Goal: Communication & Community: Answer question/provide support

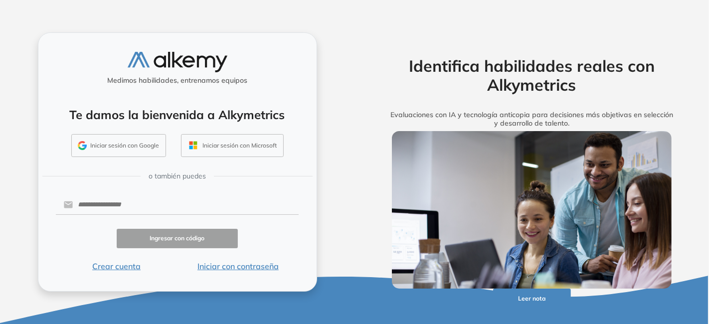
click at [225, 264] on button "Iniciar con contraseña" at bounding box center [238, 266] width 122 height 12
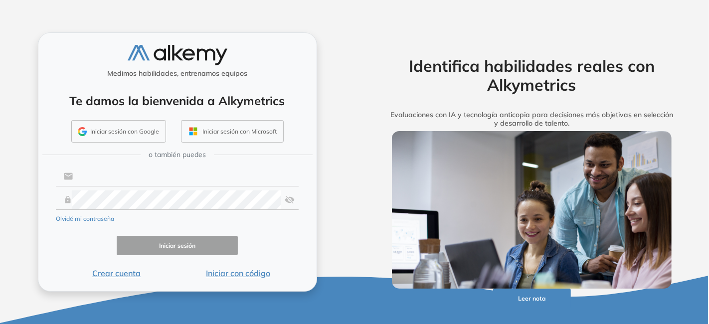
type input "**********"
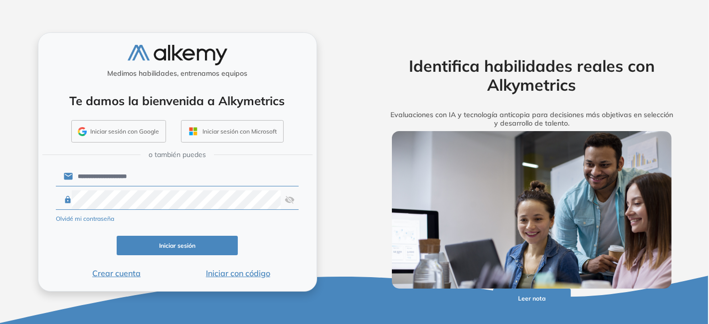
click at [143, 247] on button "Iniciar sesión" at bounding box center [178, 245] width 122 height 19
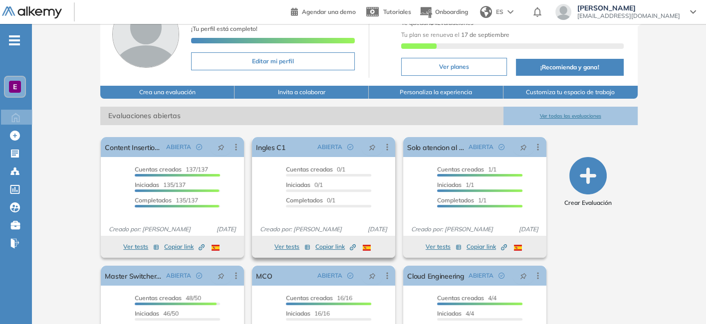
scroll to position [66, 0]
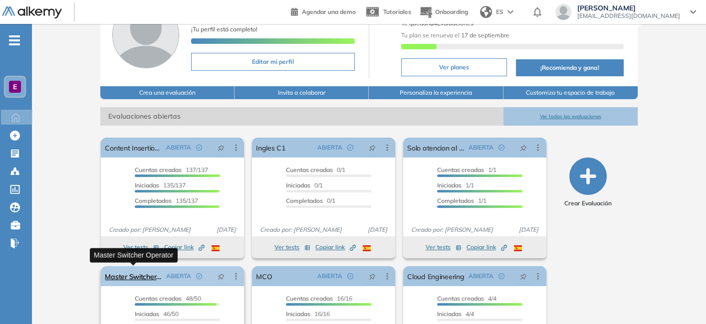
click at [147, 275] on link "Master Switcher Operator" at bounding box center [133, 276] width 57 height 20
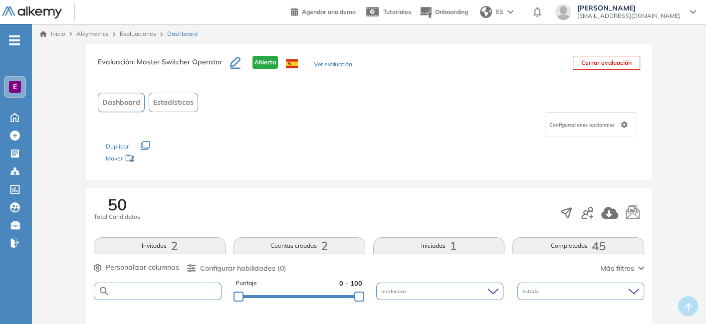
click at [157, 292] on input "text" at bounding box center [165, 291] width 111 height 7
type input "*********"
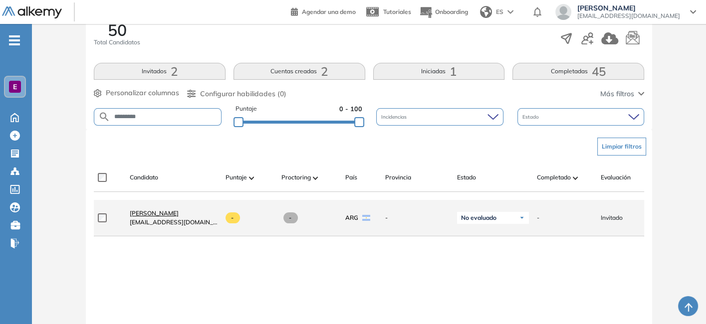
click at [147, 216] on span "[PERSON_NAME]" at bounding box center [154, 212] width 49 height 7
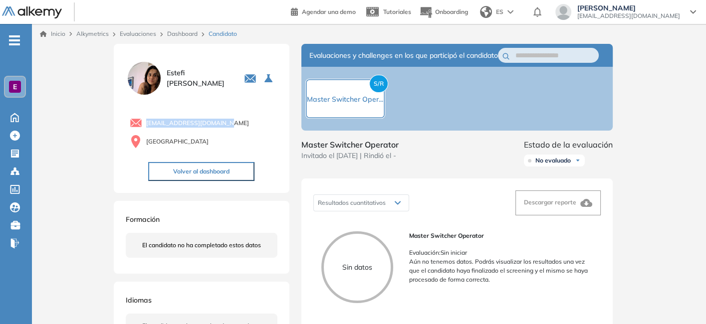
drag, startPoint x: 234, startPoint y: 126, endPoint x: 140, endPoint y: 119, distance: 95.0
click at [140, 119] on div "[EMAIL_ADDRESS][DOMAIN_NAME]" at bounding box center [204, 123] width 148 height 12
copy span "[EMAIL_ADDRESS][DOMAIN_NAME]"
click at [185, 35] on link "Dashboard" at bounding box center [182, 33] width 30 height 7
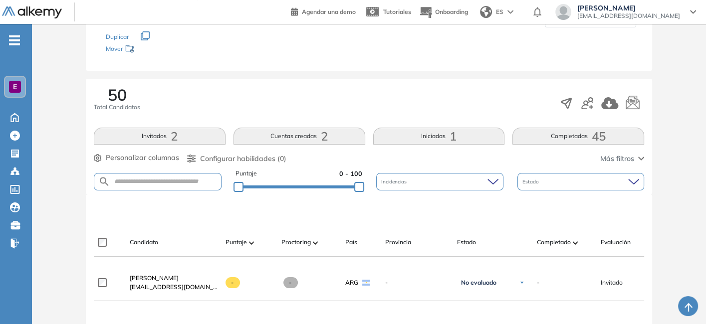
scroll to position [109, 0]
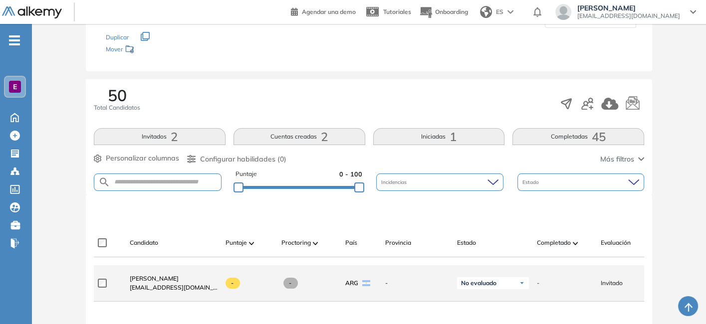
click at [621, 283] on span "Invitado" at bounding box center [611, 283] width 22 height 9
click at [583, 288] on div "-" at bounding box center [565, 283] width 56 height 9
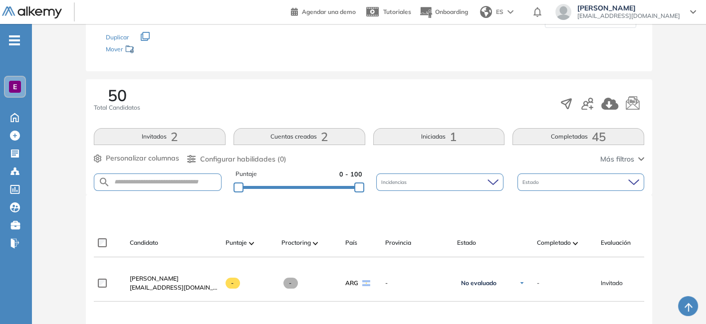
click at [194, 133] on button "Invitados 2" at bounding box center [160, 136] width 132 height 17
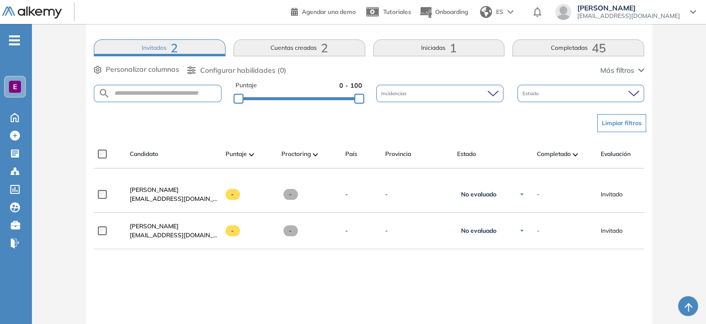
scroll to position [197, 0]
click at [312, 46] on button "Cuentas creadas 2" at bounding box center [299, 48] width 132 height 17
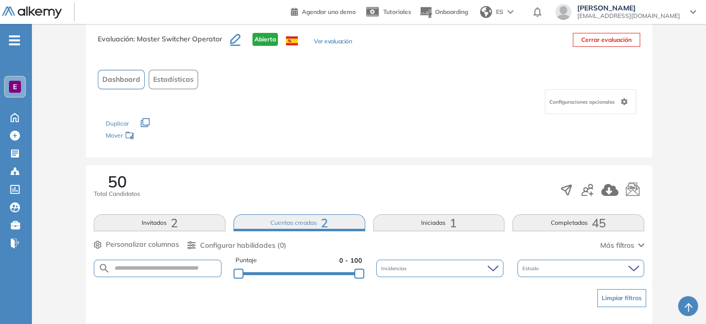
scroll to position [3, 0]
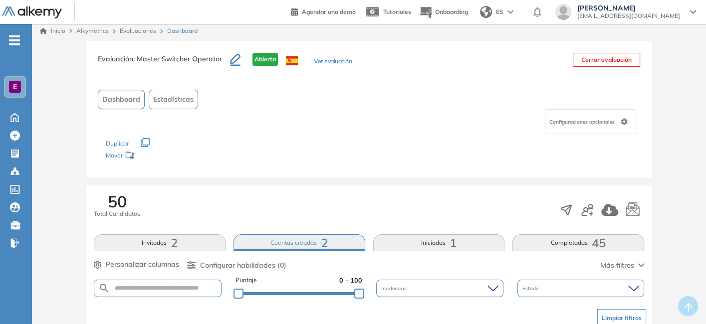
click at [424, 243] on button "Iniciadas 1" at bounding box center [439, 242] width 132 height 17
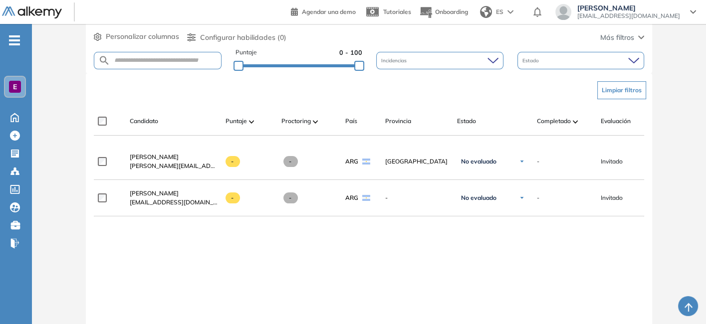
scroll to position [230, 0]
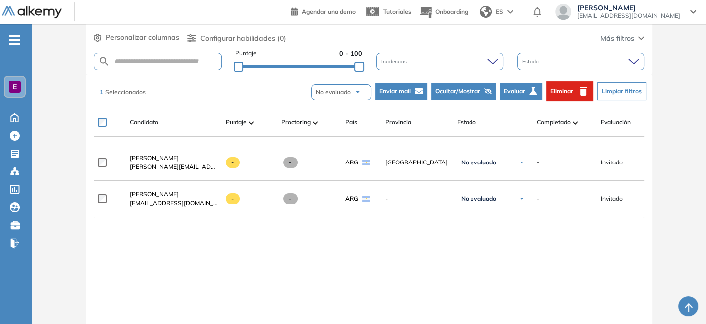
click at [409, 91] on span "Enviar mail" at bounding box center [394, 91] width 31 height 9
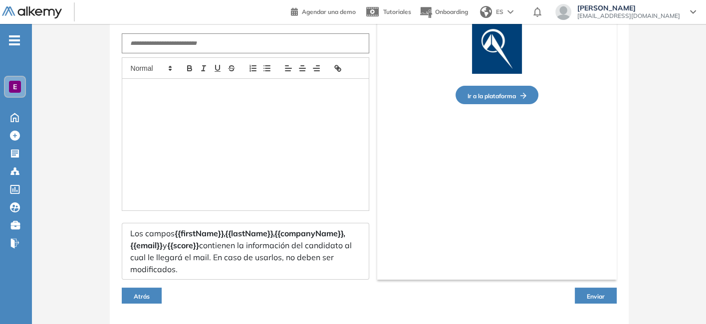
scroll to position [101, 0]
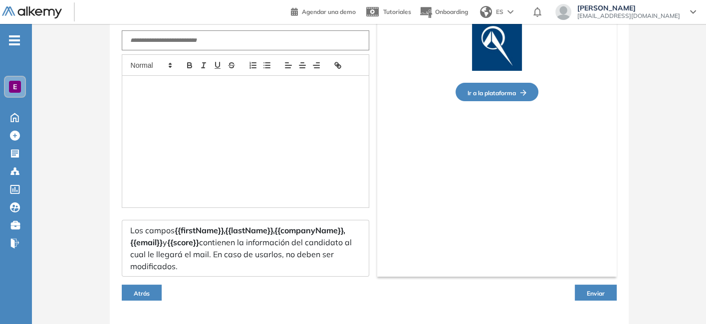
click at [582, 294] on button "Enviar" at bounding box center [596, 293] width 42 height 16
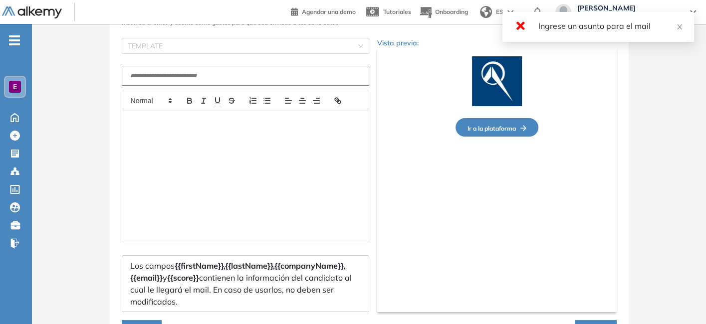
scroll to position [34, 0]
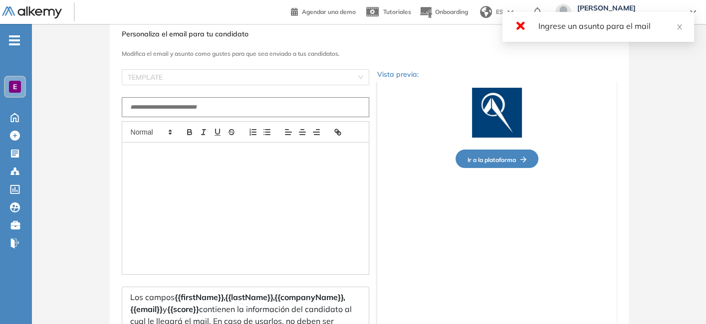
click at [259, 73] on input "search" at bounding box center [242, 77] width 228 height 15
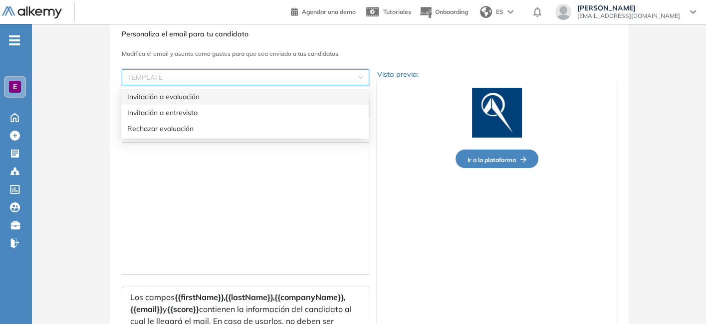
click at [240, 99] on div "Invitación a evaluación" at bounding box center [244, 96] width 235 height 11
type input "**********"
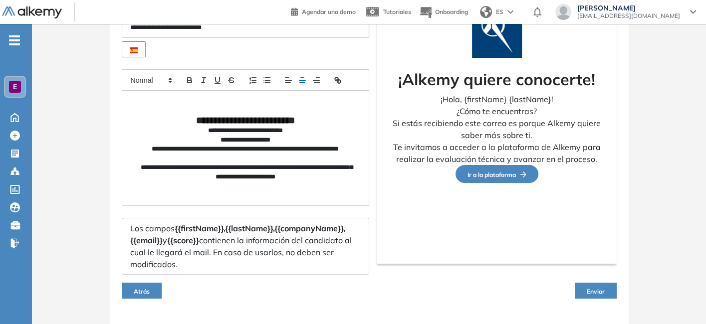
scroll to position [113, 0]
click at [595, 290] on span "Enviar" at bounding box center [596, 291] width 18 height 7
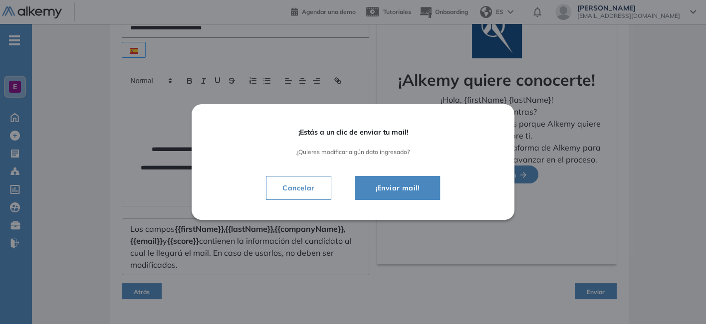
click at [398, 177] on button "¡Enviar mail!" at bounding box center [397, 188] width 85 height 24
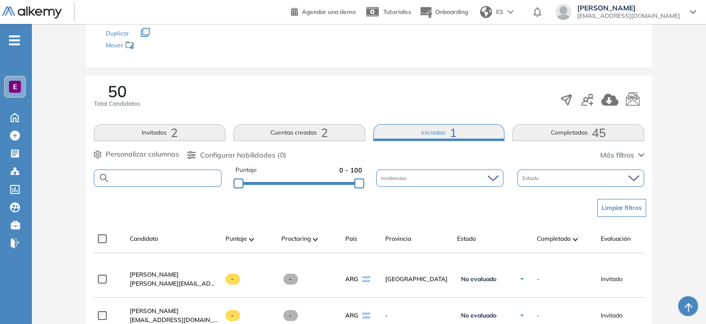
click at [149, 178] on input "text" at bounding box center [165, 178] width 111 height 7
type input "*****"
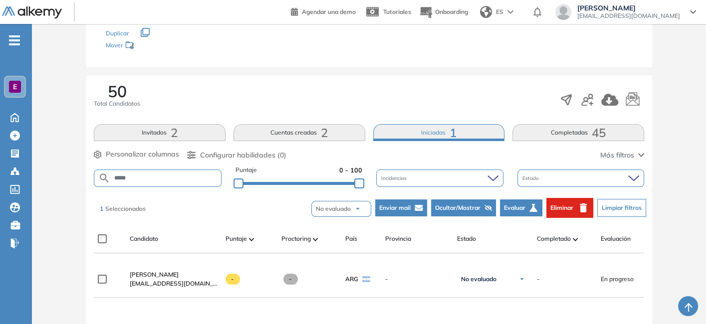
click at [567, 211] on span "Eliminar" at bounding box center [561, 207] width 23 height 9
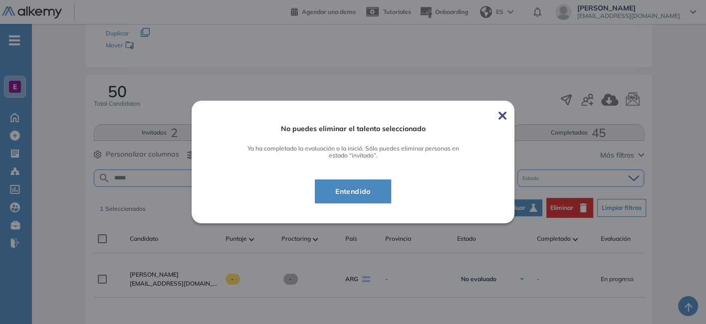
click at [364, 190] on span "Entendido" at bounding box center [352, 192] width 51 height 12
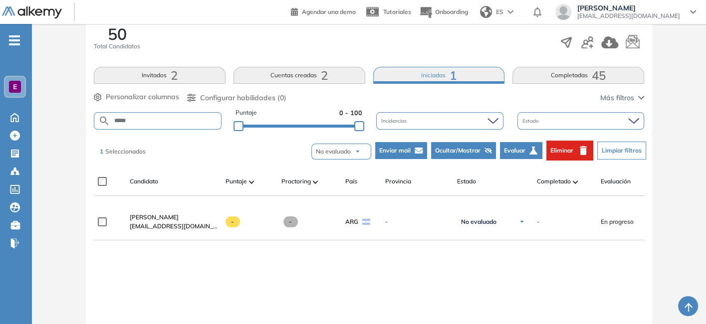
scroll to position [170, 0]
